Goal: Information Seeking & Learning: Learn about a topic

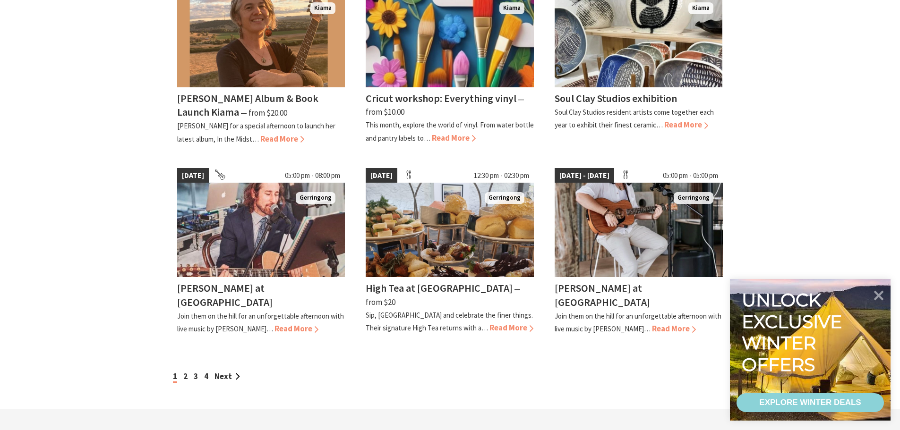
scroll to position [755, 0]
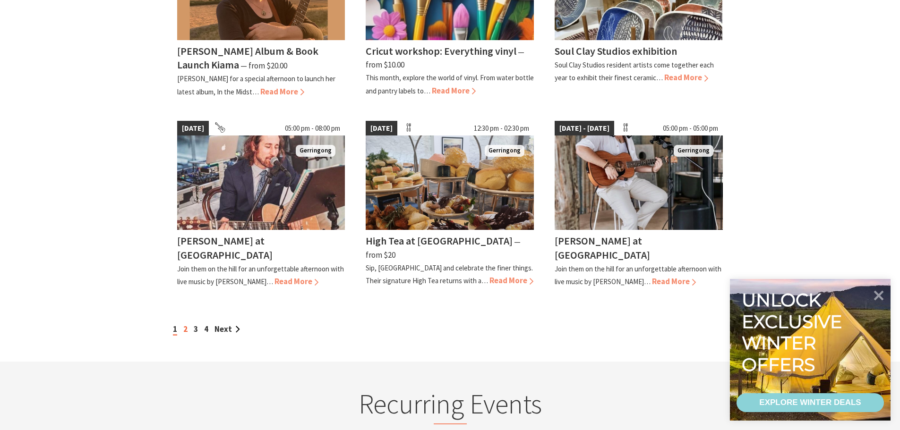
click at [185, 324] on link "2" at bounding box center [185, 329] width 4 height 10
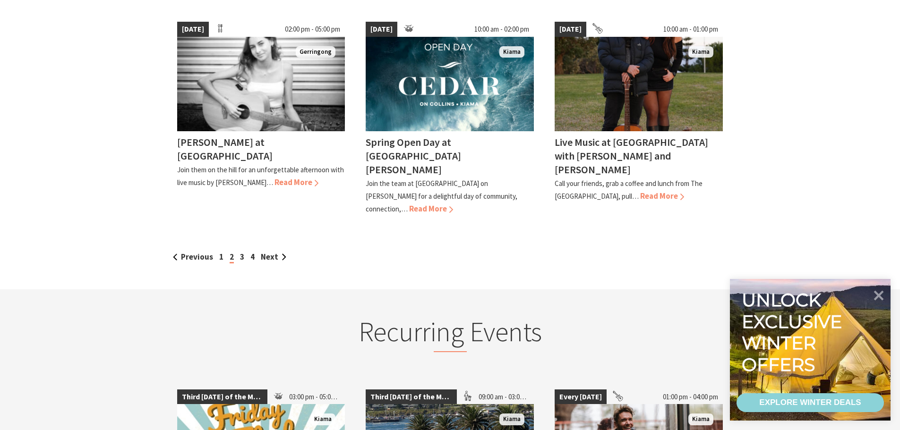
scroll to position [897, 0]
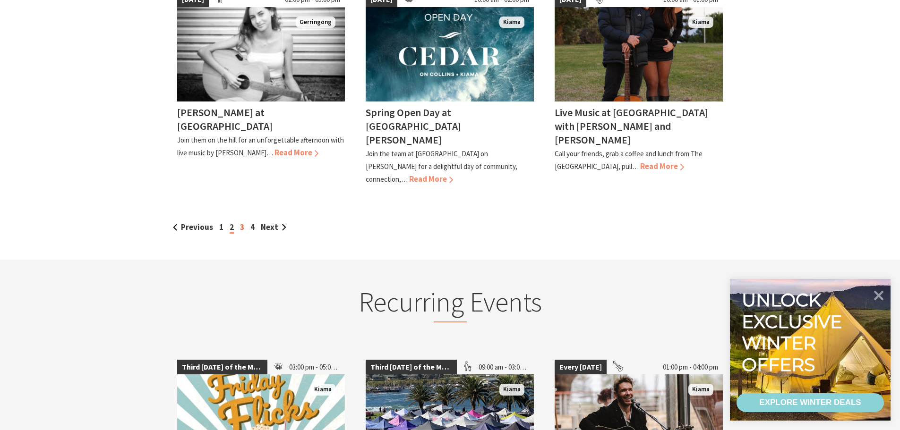
click at [241, 222] on link "3" at bounding box center [242, 227] width 4 height 10
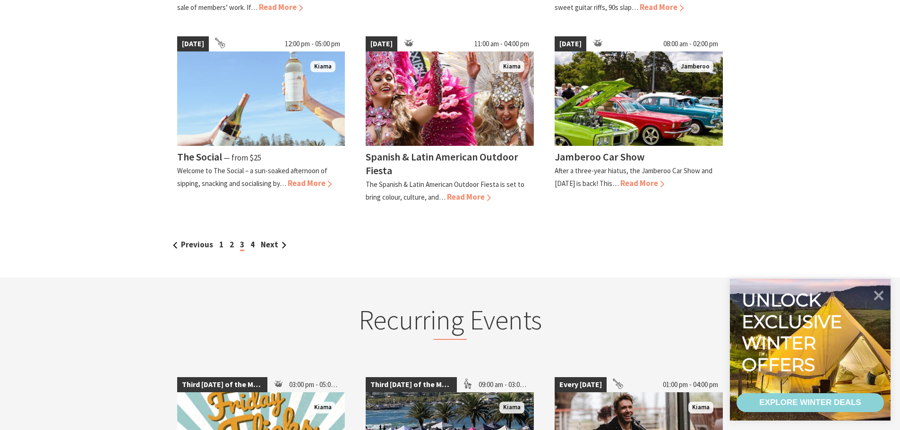
scroll to position [850, 0]
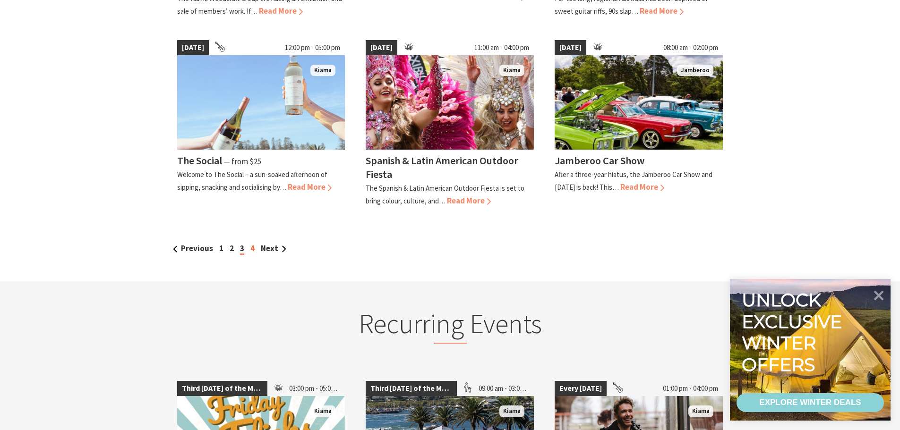
click at [251, 249] on link "4" at bounding box center [252, 248] width 4 height 10
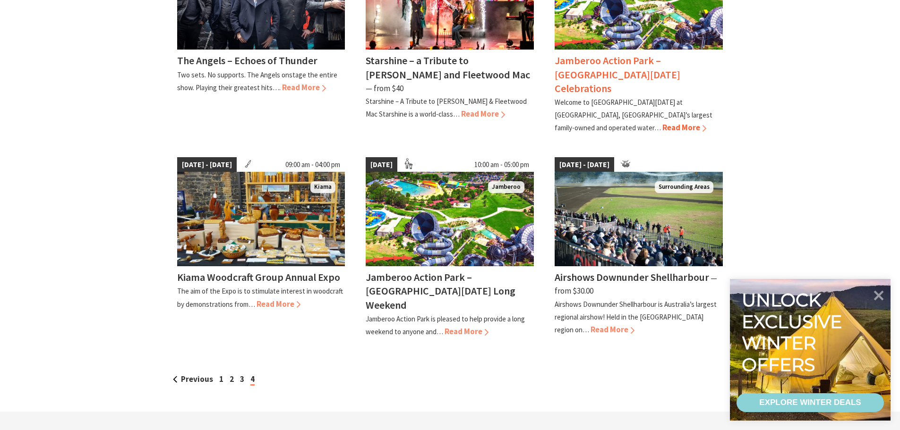
scroll to position [567, 0]
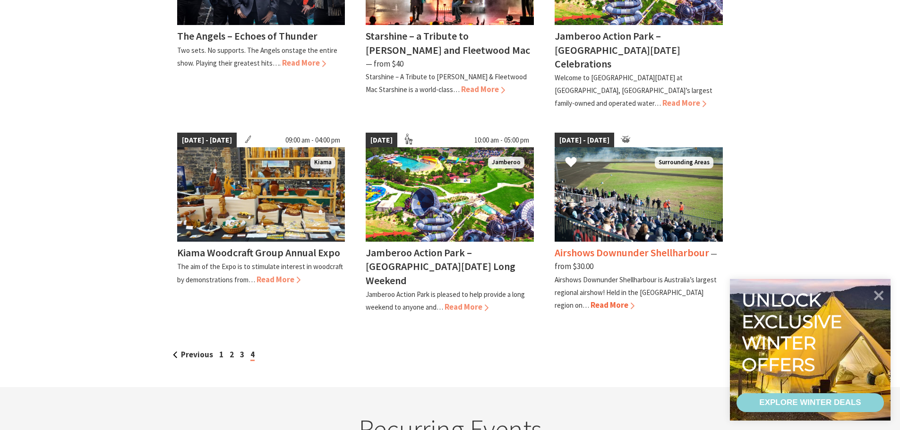
click at [649, 174] on img at bounding box center [638, 194] width 168 height 94
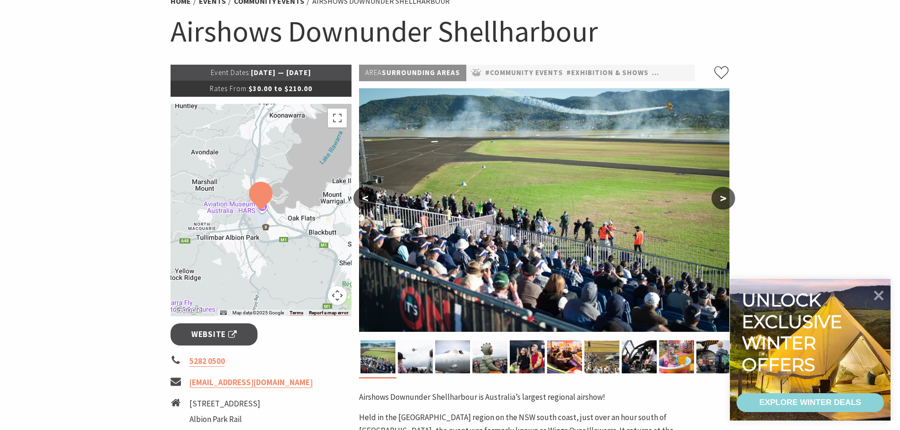
scroll to position [47, 0]
